Goal: Task Accomplishment & Management: Manage account settings

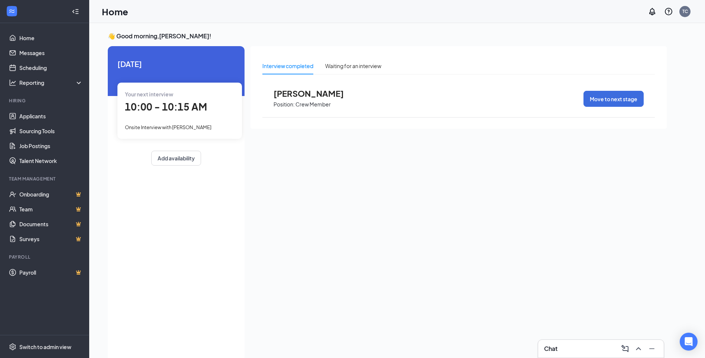
click at [186, 111] on span "10:00 - 10:15 AM" at bounding box center [166, 106] width 82 height 12
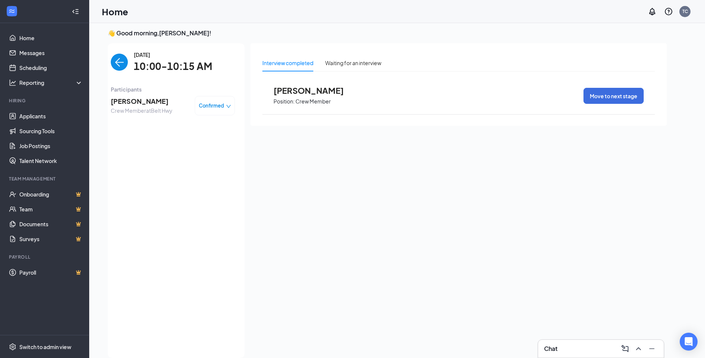
click at [146, 106] on span "[PERSON_NAME]" at bounding box center [142, 101] width 62 height 10
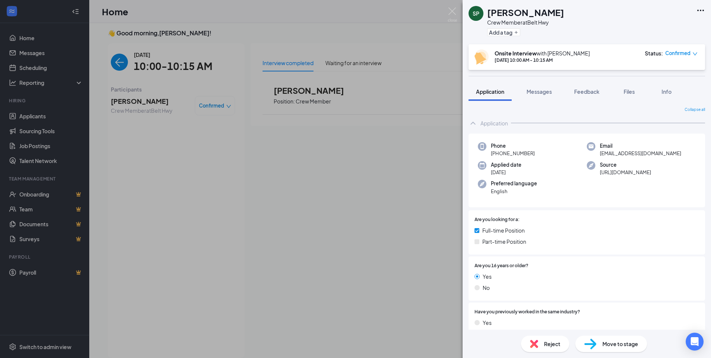
click at [558, 344] on span "Reject" at bounding box center [552, 343] width 16 height 8
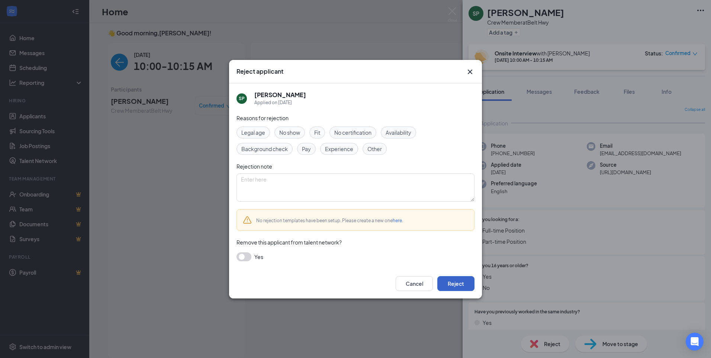
click at [468, 286] on button "Reject" at bounding box center [455, 283] width 37 height 15
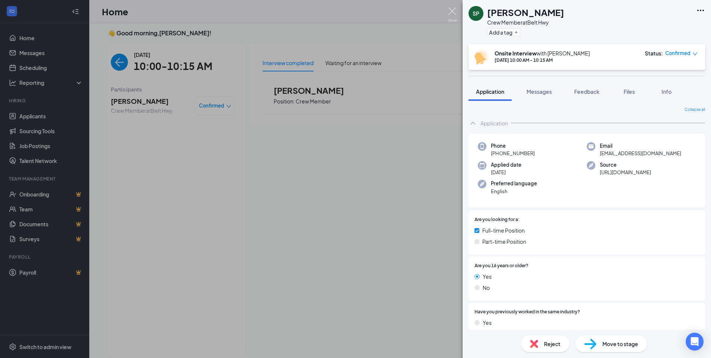
click at [454, 11] on img at bounding box center [452, 14] width 9 height 15
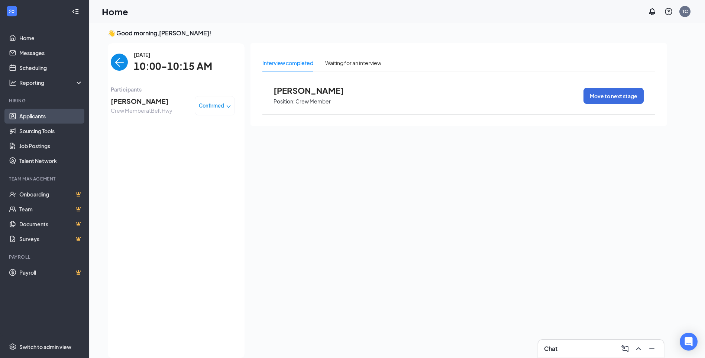
click at [41, 119] on link "Applicants" at bounding box center [51, 116] width 64 height 15
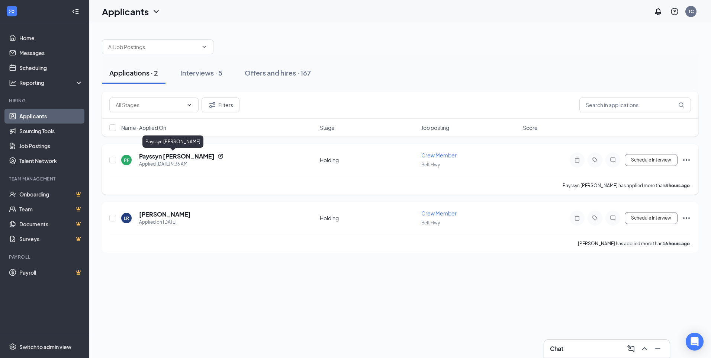
click at [149, 157] on h5 "Payssyn [PERSON_NAME]" at bounding box center [176, 156] width 75 height 8
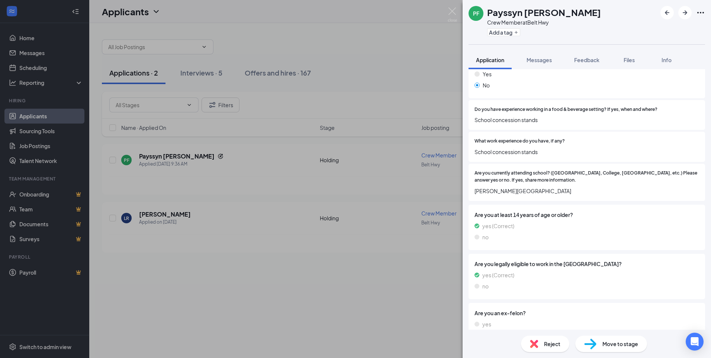
scroll to position [355, 0]
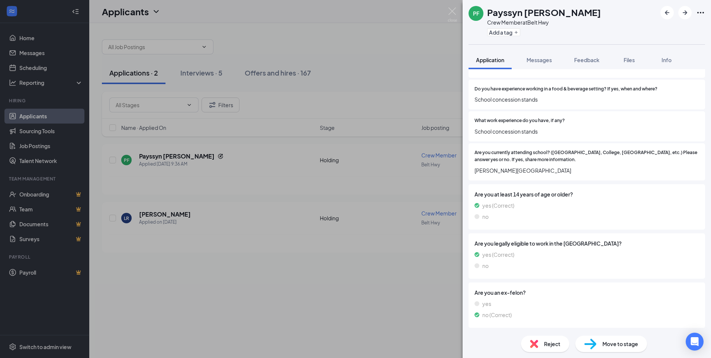
click at [547, 338] on div "Reject" at bounding box center [545, 343] width 48 height 16
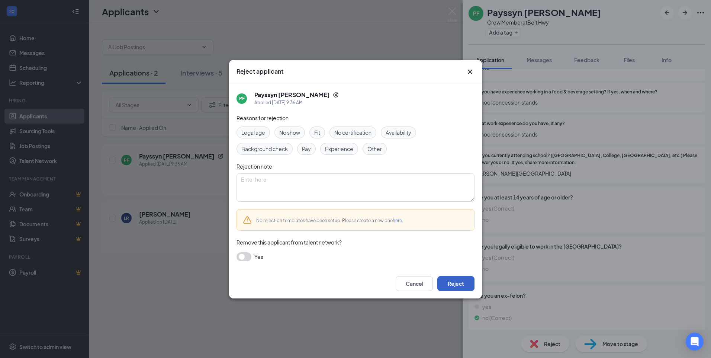
click at [452, 282] on button "Reject" at bounding box center [455, 283] width 37 height 15
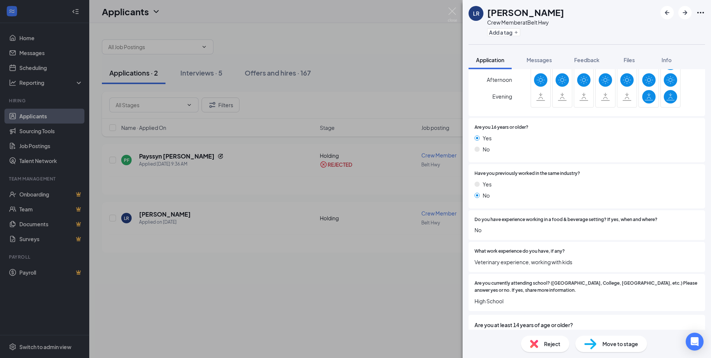
scroll to position [223, 0]
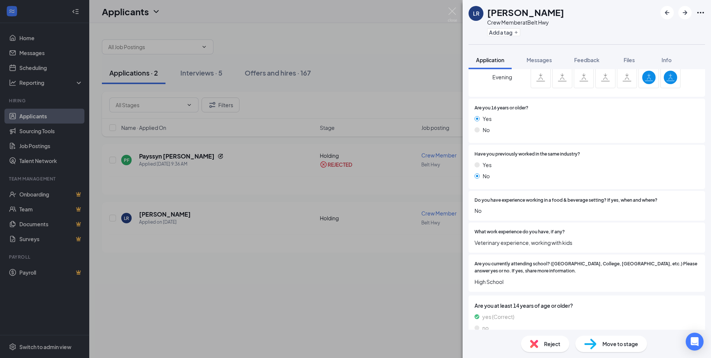
click at [457, 6] on div "LR [PERSON_NAME] Crew Member at Belt Hwy Add a tag Application Messages Feedbac…" at bounding box center [355, 179] width 711 height 358
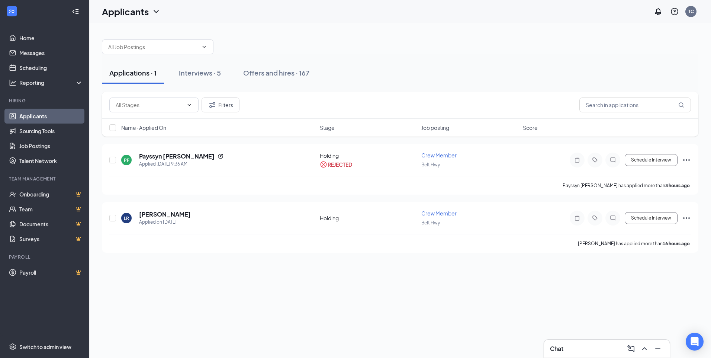
click at [453, 16] on div "Applicants TC" at bounding box center [400, 11] width 622 height 23
